Goal: Information Seeking & Learning: Check status

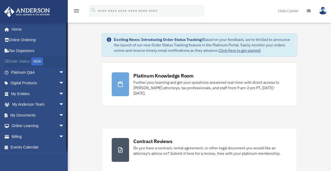
click at [32, 62] on link "Order Status NEW" at bounding box center [38, 61] width 69 height 11
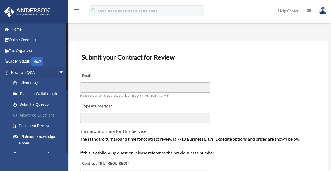
click at [42, 115] on link "Answered Questions" at bounding box center [40, 115] width 65 height 11
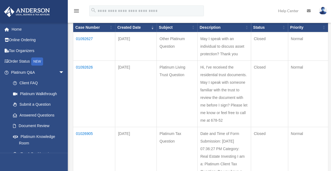
scroll to position [66, 0]
